Goal: Information Seeking & Learning: Learn about a topic

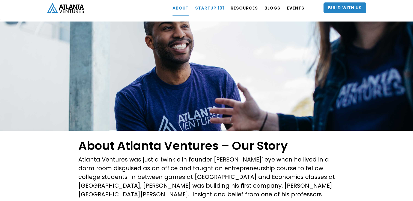
click at [208, 10] on link "Startup 101" at bounding box center [209, 7] width 29 height 15
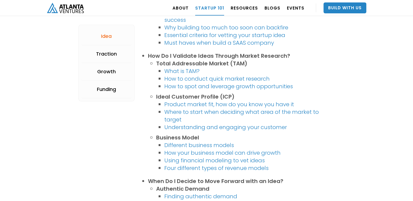
scroll to position [382, 0]
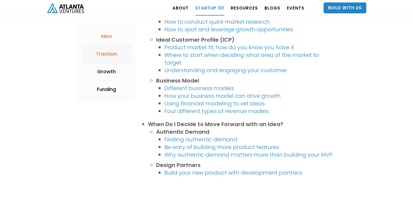
click at [110, 56] on div "Traction" at bounding box center [106, 53] width 21 height 5
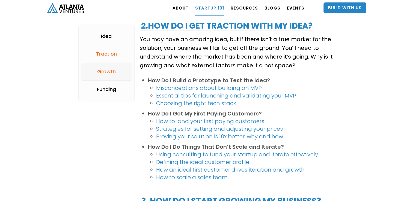
scroll to position [561, 0]
click at [110, 74] on div "Growth" at bounding box center [106, 71] width 19 height 5
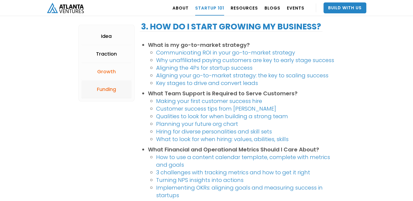
scroll to position [737, 0]
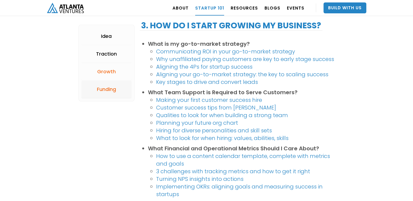
click at [109, 83] on link "Funding" at bounding box center [106, 90] width 50 height 18
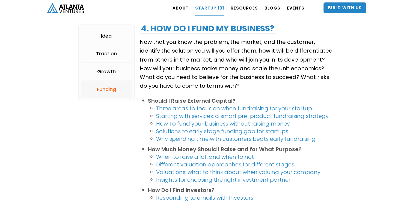
scroll to position [978, 0]
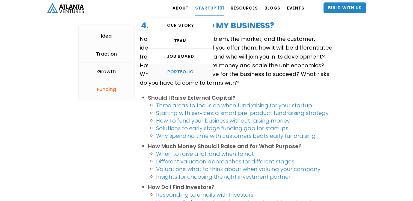
click at [192, 72] on div "PORTFOLIO" at bounding box center [180, 71] width 65 height 5
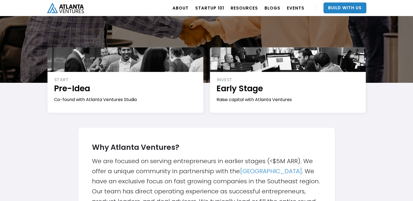
scroll to position [3, 0]
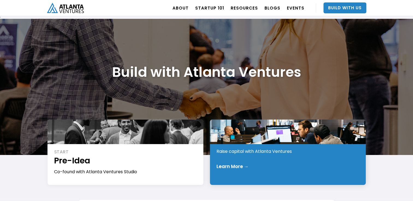
click at [273, 135] on div at bounding box center [288, 132] width 156 height 25
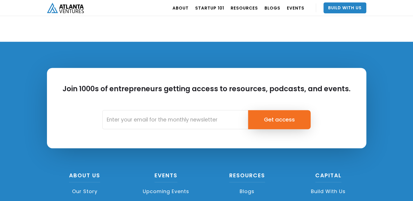
scroll to position [652, 0]
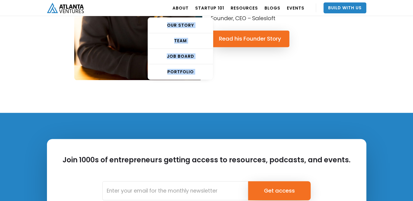
click at [195, 8] on nav "ABOUT OUR STORY TEAM Job Board PORTFOLIO Startup 101 RESOURCES TOOLS STORIES NE…" at bounding box center [267, 8] width 197 height 16
click at [185, 70] on div "PORTFOLIO" at bounding box center [180, 71] width 65 height 5
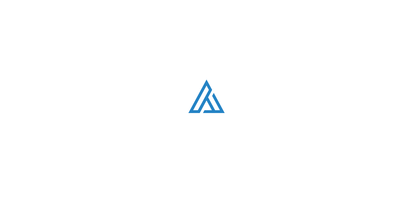
scroll to position [330, 0]
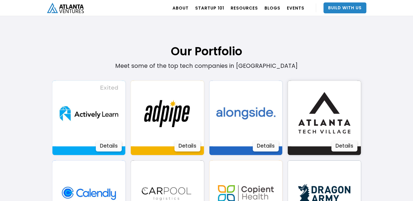
click at [352, 145] on div "Details" at bounding box center [344, 146] width 26 height 11
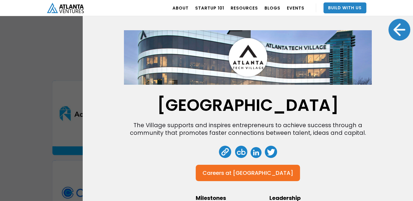
click at [389, 32] on div at bounding box center [399, 30] width 22 height 22
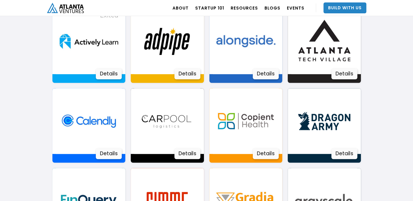
scroll to position [412, 0]
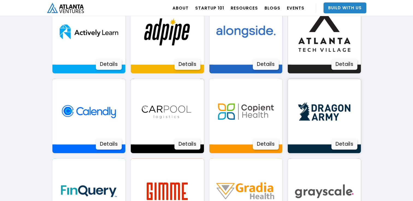
click at [320, 110] on img at bounding box center [324, 112] width 66 height 66
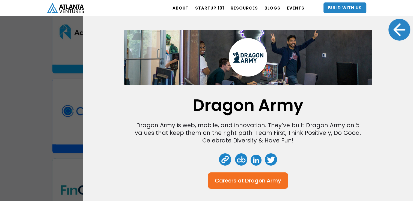
click at [388, 27] on div at bounding box center [399, 30] width 22 height 22
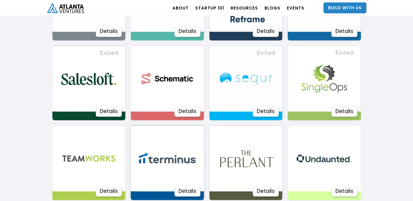
scroll to position [958, 0]
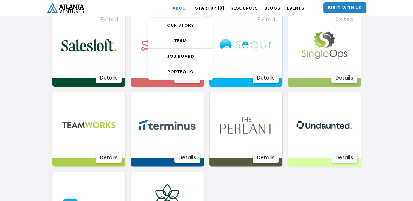
click at [189, 6] on link "ABOUT" at bounding box center [180, 7] width 16 height 15
